Goal: Information Seeking & Learning: Learn about a topic

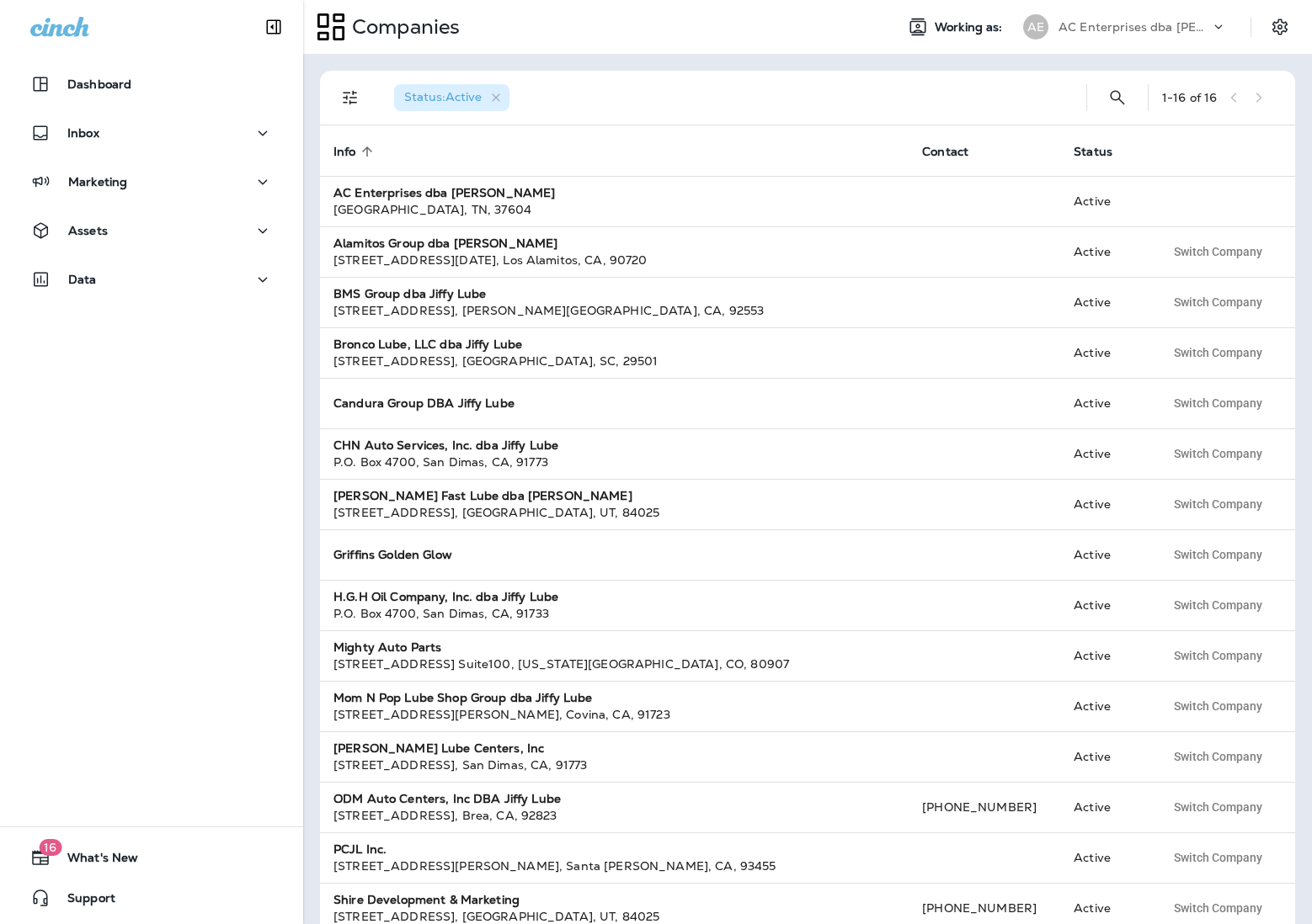
click at [125, 302] on div "Data" at bounding box center [151, 284] width 303 height 42
click at [129, 291] on button "Data" at bounding box center [151, 279] width 270 height 34
click at [128, 343] on div "Analytics Customers Transactions Import Data" at bounding box center [151, 384] width 270 height 175
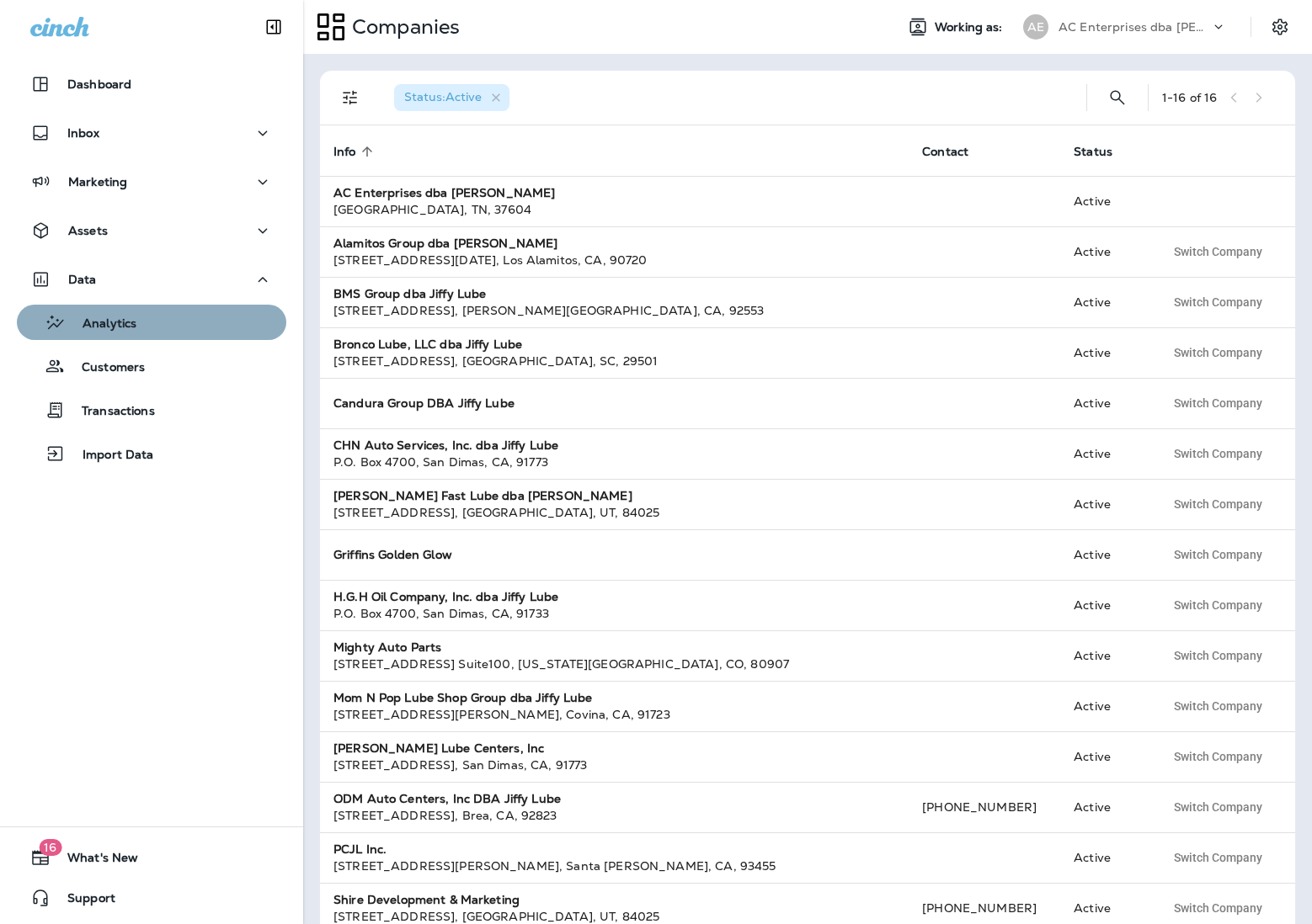
click at [138, 327] on div "Analytics" at bounding box center [151, 322] width 256 height 25
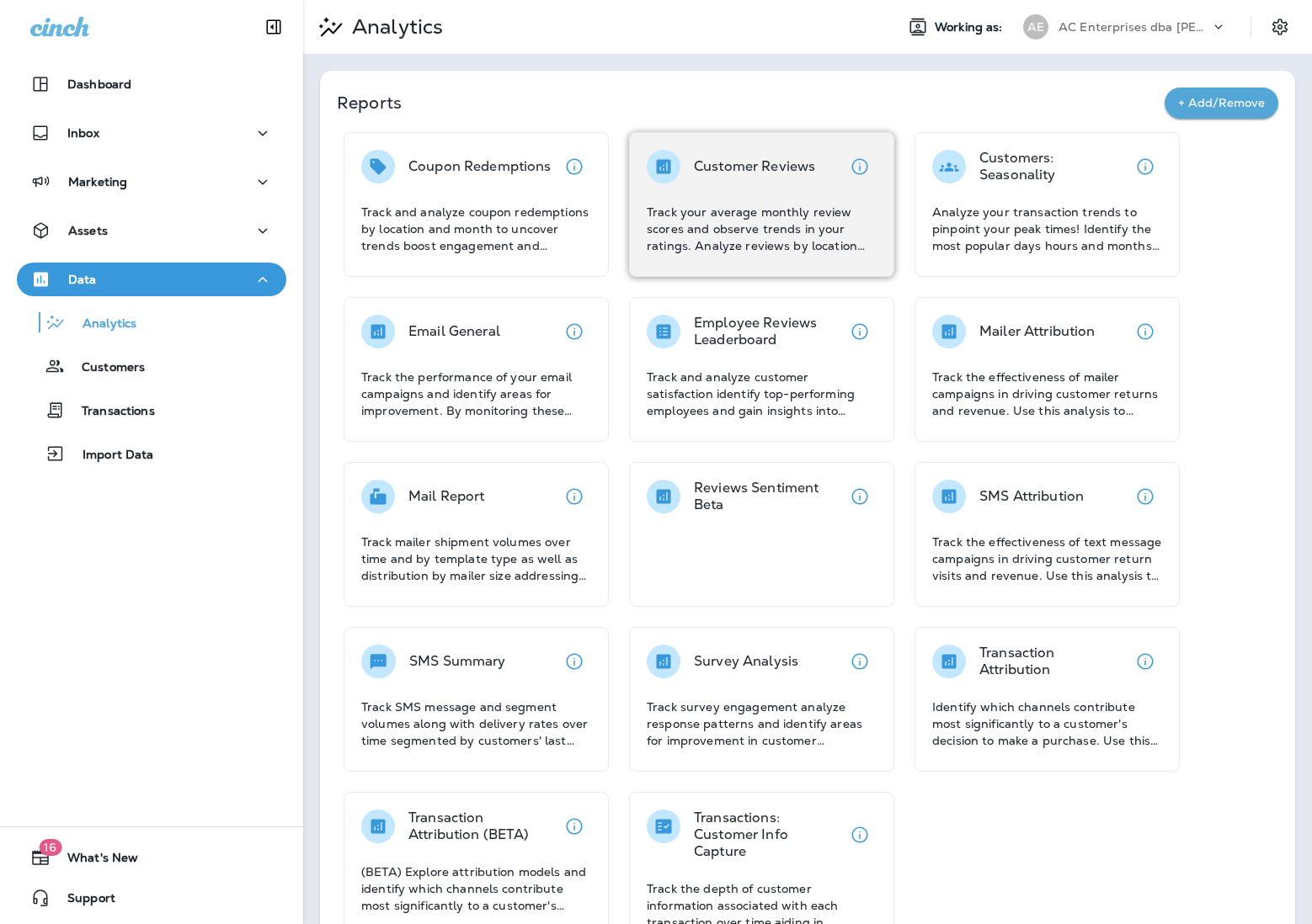
click at [740, 183] on div "Customer Reviews" at bounding box center [755, 167] width 121 height 34
